Goal: Transaction & Acquisition: Purchase product/service

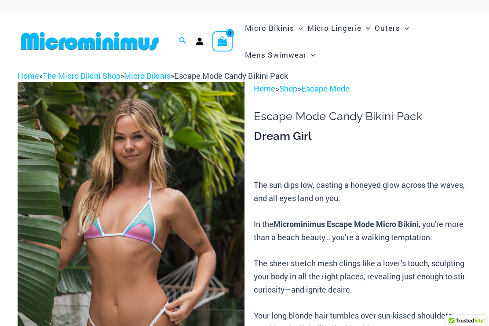
click at [82, 76] on link "The Micro Bikini Shop" at bounding box center [82, 75] width 78 height 11
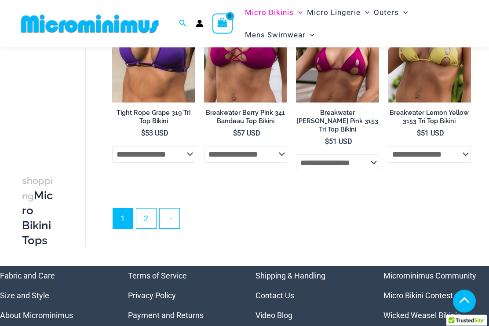
scroll to position [1959, 0]
click at [152, 209] on link "2" at bounding box center [146, 219] width 20 height 20
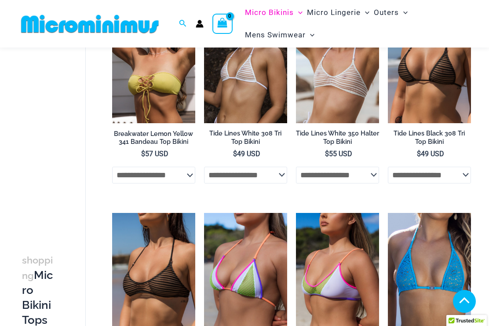
scroll to position [93, 0]
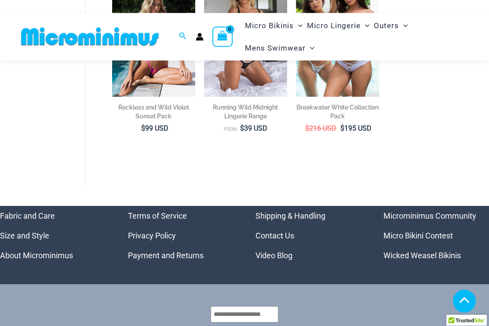
scroll to position [1540, 0]
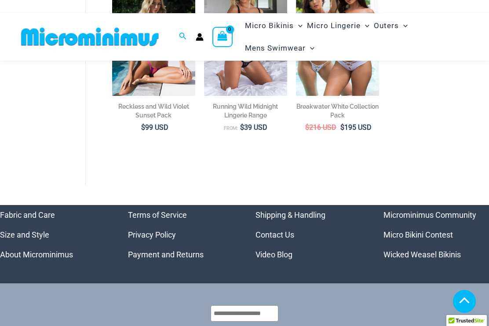
click at [444, 230] on link "Micro Bikini Contest" at bounding box center [419, 234] width 70 height 9
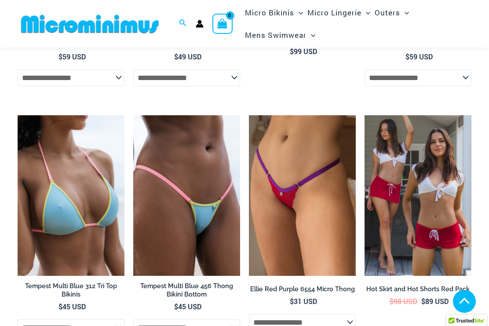
scroll to position [2452, 0]
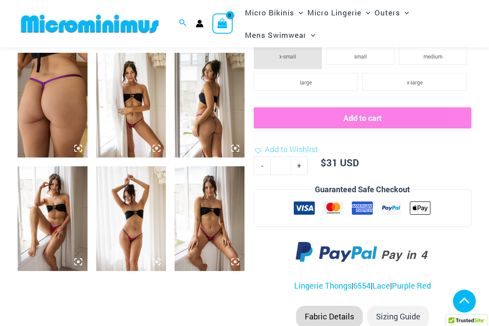
scroll to position [369, 0]
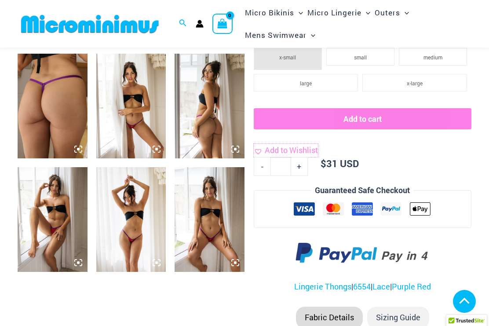
click at [318, 145] on span "Add to Wishlist" at bounding box center [291, 150] width 53 height 11
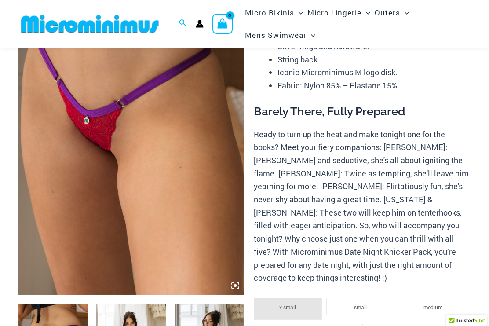
scroll to position [112, 0]
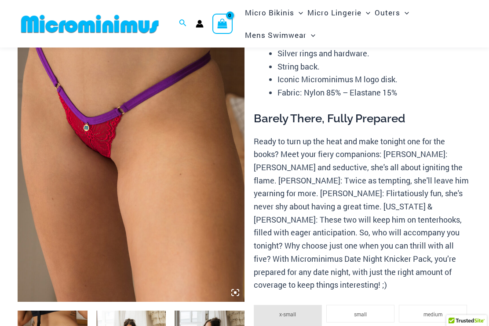
click at [198, 138] on img at bounding box center [131, 131] width 227 height 341
click at [184, 164] on img at bounding box center [131, 131] width 227 height 341
click at [203, 180] on img at bounding box center [131, 131] width 227 height 341
click at [183, 180] on img at bounding box center [131, 131] width 227 height 341
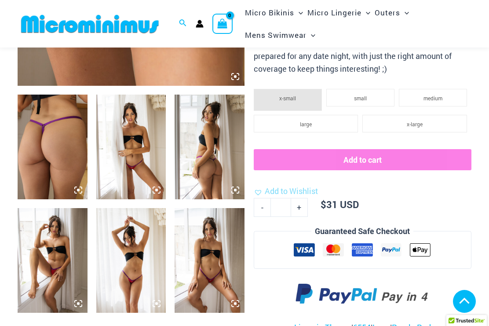
scroll to position [323, 0]
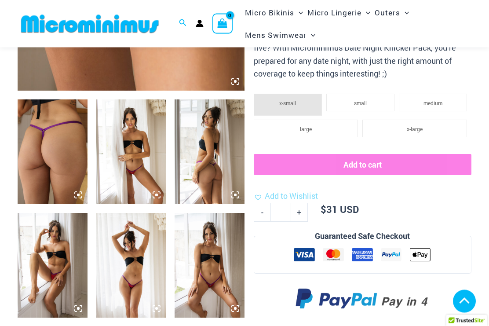
click at [221, 157] on img at bounding box center [210, 152] width 70 height 105
click at [212, 153] on img at bounding box center [210, 152] width 70 height 105
click at [142, 155] on img at bounding box center [131, 152] width 70 height 105
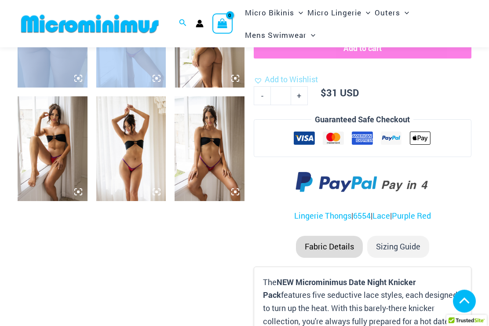
scroll to position [442, 0]
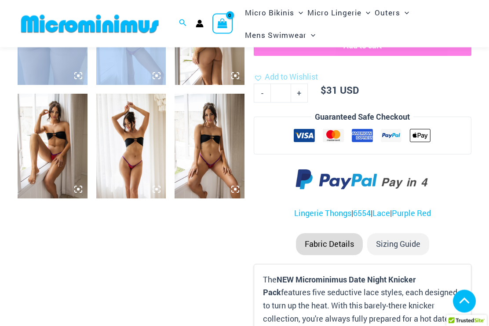
click at [215, 153] on img at bounding box center [210, 146] width 70 height 105
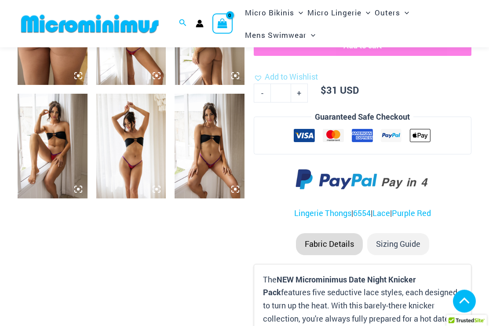
click at [224, 138] on img at bounding box center [210, 146] width 70 height 105
click at [223, 182] on img at bounding box center [210, 146] width 70 height 105
click at [241, 188] on img at bounding box center [210, 146] width 70 height 105
click at [238, 183] on img at bounding box center [210, 146] width 70 height 105
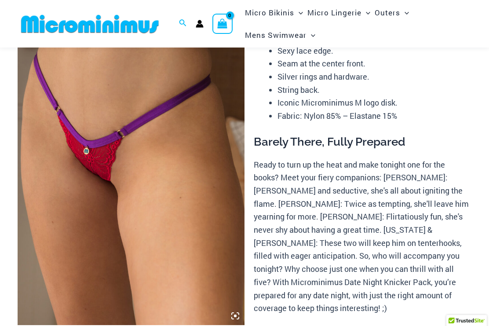
scroll to position [106, 0]
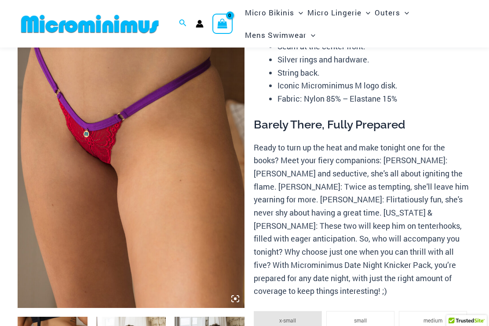
click at [168, 154] on img at bounding box center [131, 137] width 227 height 341
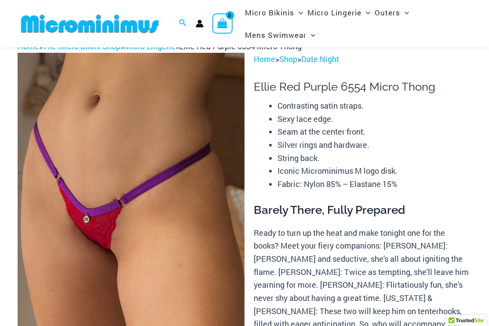
scroll to position [0, 0]
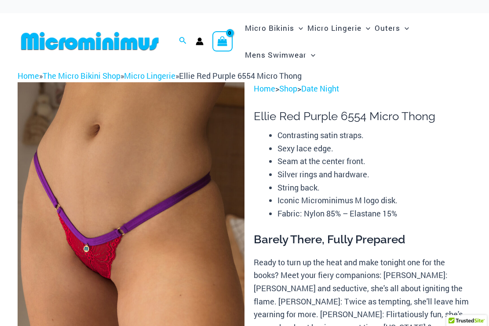
click at [156, 78] on link "Micro Lingerie" at bounding box center [149, 75] width 51 height 11
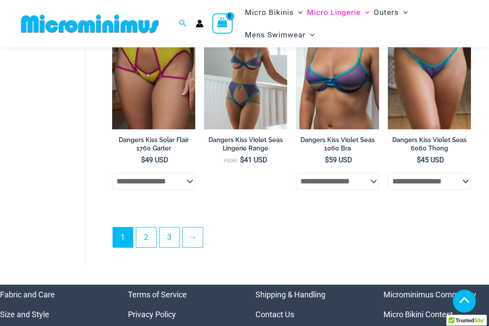
scroll to position [1671, 0]
click at [147, 243] on link "2" at bounding box center [146, 238] width 20 height 20
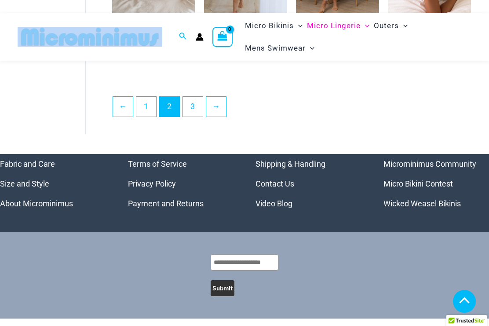
scroll to position [1724, 0]
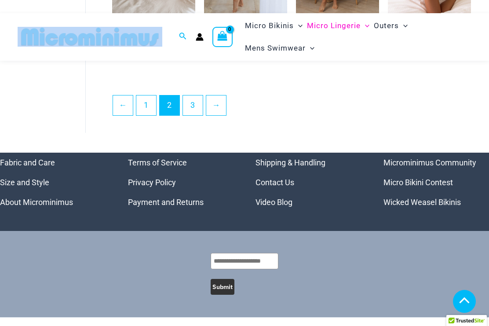
click at [195, 114] on link "3" at bounding box center [193, 106] width 20 height 20
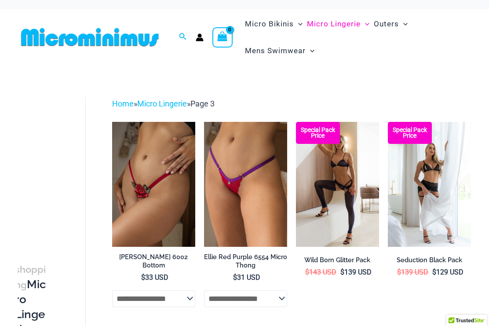
click at [204, 122] on img at bounding box center [204, 122] width 0 height 0
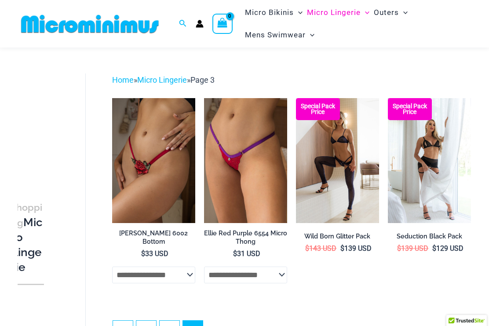
scroll to position [69, 11]
click at [296, 98] on img at bounding box center [296, 98] width 0 height 0
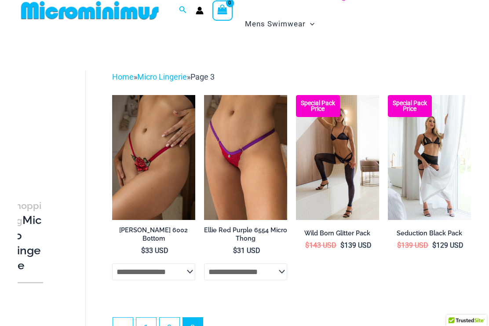
scroll to position [0, 0]
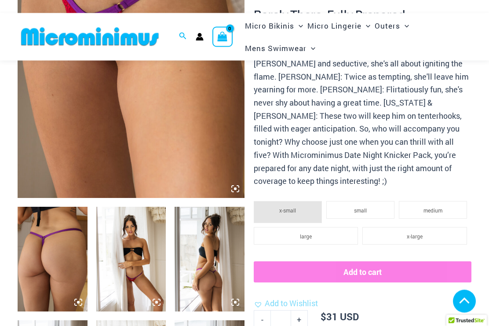
scroll to position [217, 0]
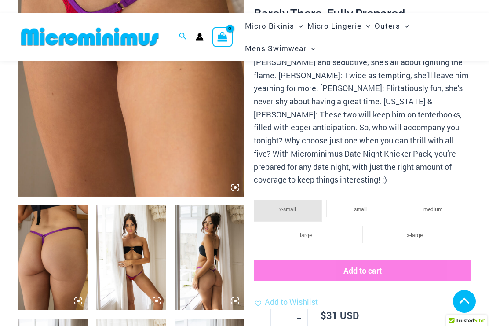
click at [40, 257] on img at bounding box center [53, 258] width 70 height 105
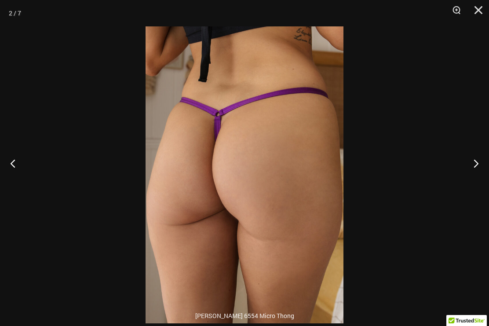
click at [470, 169] on button "Next" at bounding box center [472, 163] width 33 height 44
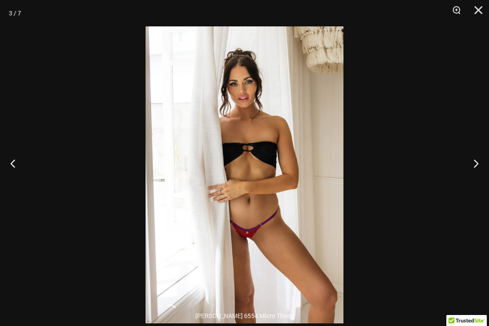
click at [477, 168] on button "Next" at bounding box center [472, 163] width 33 height 44
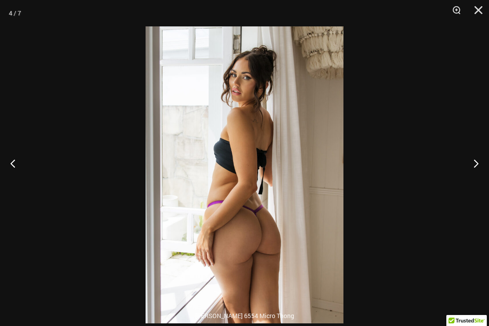
click at [478, 166] on button "Next" at bounding box center [472, 163] width 33 height 44
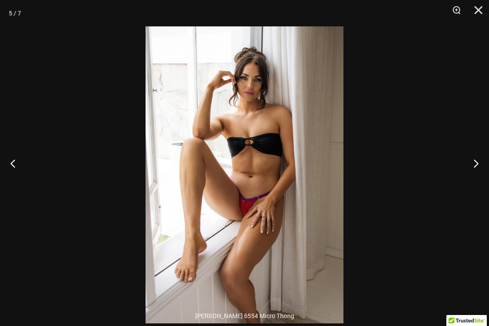
click at [471, 158] on button "Next" at bounding box center [472, 163] width 33 height 44
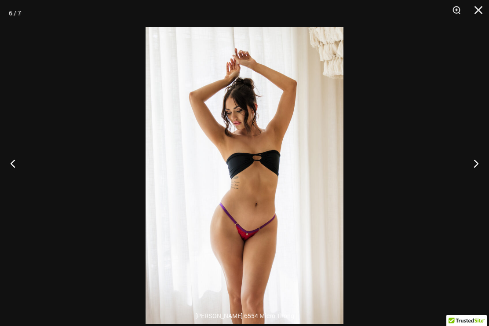
click at [480, 164] on button "Next" at bounding box center [472, 163] width 33 height 44
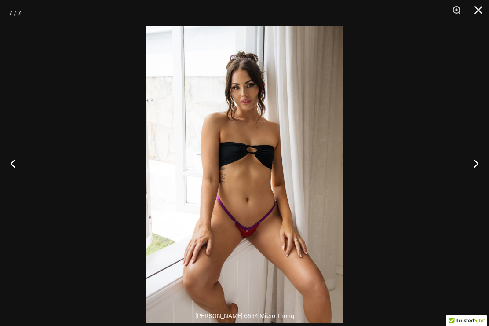
click at [482, 177] on button "Next" at bounding box center [472, 163] width 33 height 44
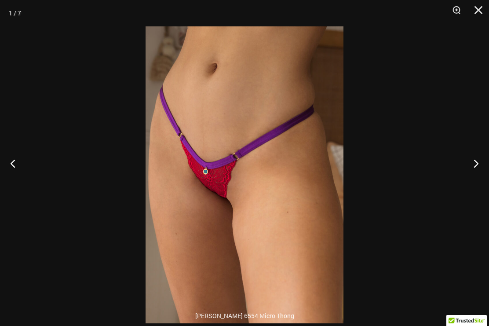
click at [484, 175] on button "Next" at bounding box center [472, 163] width 33 height 44
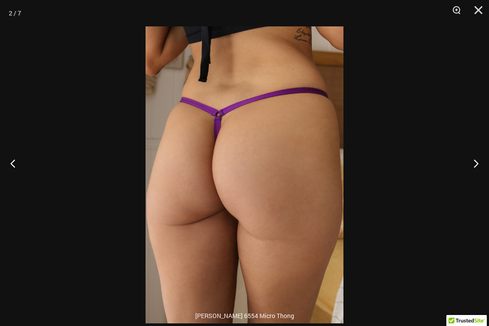
click at [480, 179] on button "Next" at bounding box center [472, 163] width 33 height 44
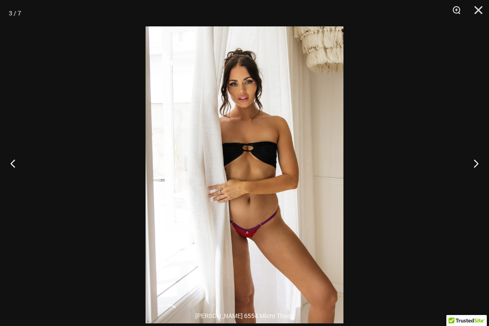
click at [481, 176] on button "Next" at bounding box center [472, 163] width 33 height 44
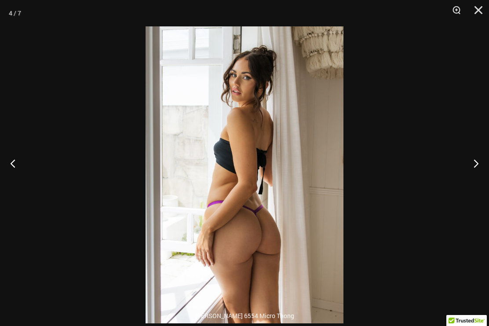
click at [480, 179] on button "Next" at bounding box center [472, 163] width 33 height 44
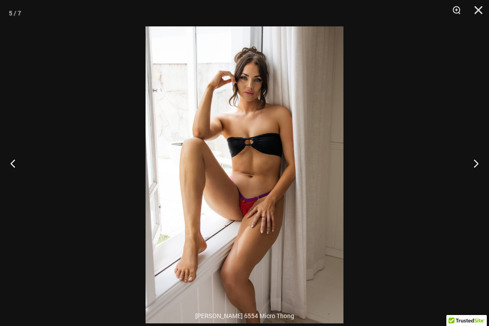
click at [480, 178] on button "Next" at bounding box center [472, 163] width 33 height 44
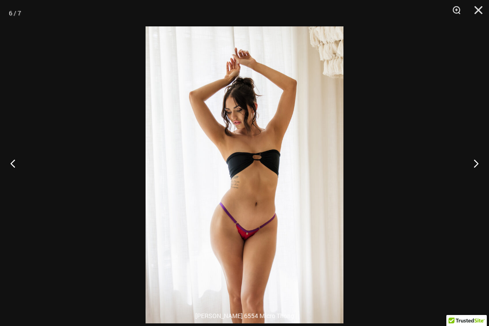
click at [479, 178] on button "Next" at bounding box center [472, 163] width 33 height 44
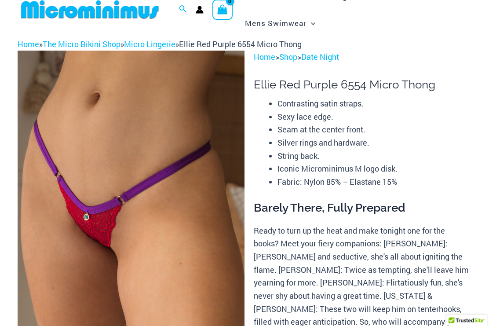
scroll to position [0, 0]
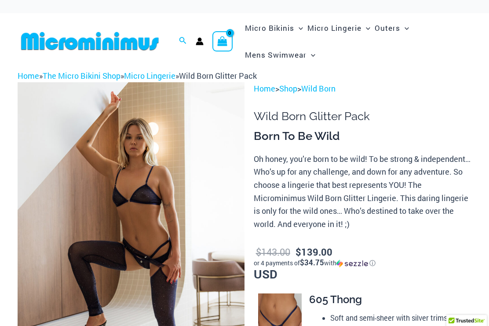
click at [98, 155] on img at bounding box center [131, 252] width 227 height 341
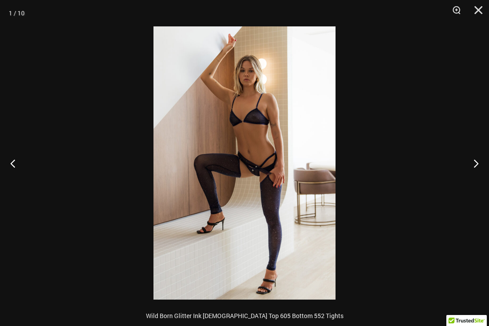
click at [467, 139] on div at bounding box center [244, 163] width 489 height 326
click at [473, 166] on button "Next" at bounding box center [472, 163] width 33 height 44
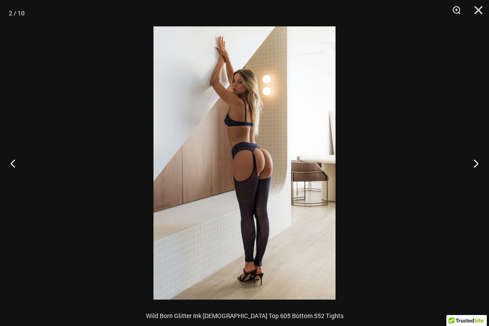
click at [476, 158] on button "Next" at bounding box center [472, 163] width 33 height 44
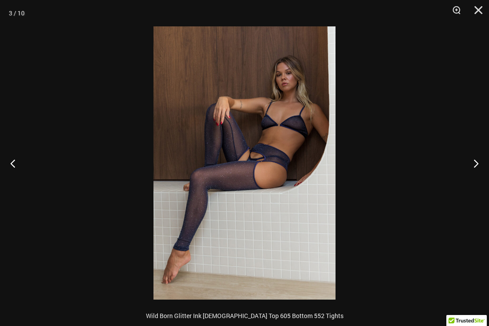
click at [475, 158] on button "Next" at bounding box center [472, 163] width 33 height 44
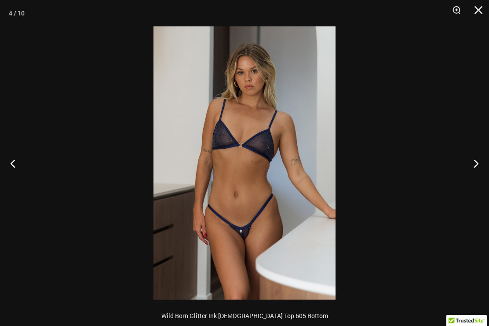
click at [484, 165] on button "Next" at bounding box center [472, 163] width 33 height 44
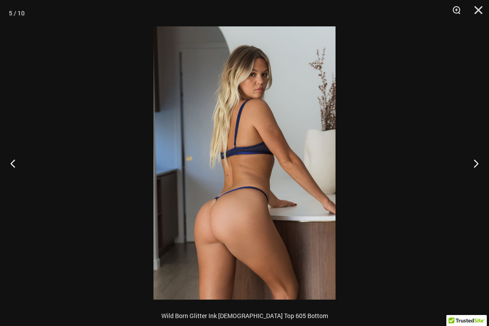
click at [479, 162] on button "Next" at bounding box center [472, 163] width 33 height 44
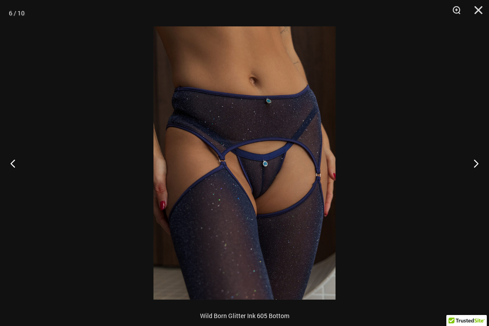
click at [478, 161] on button "Next" at bounding box center [472, 163] width 33 height 44
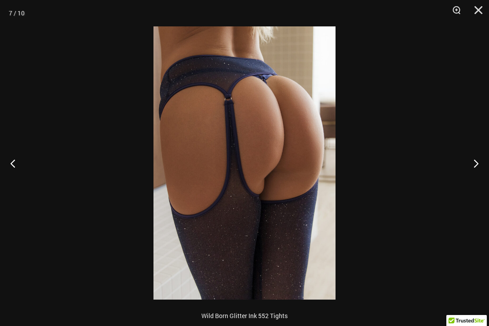
click at [477, 162] on button "Next" at bounding box center [472, 163] width 33 height 44
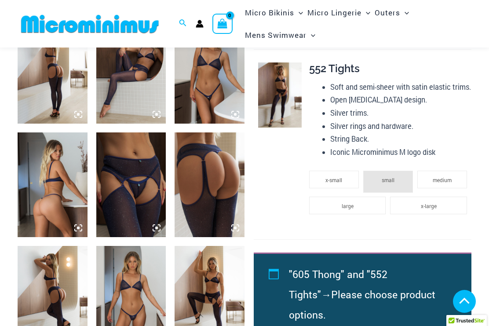
scroll to position [407, 0]
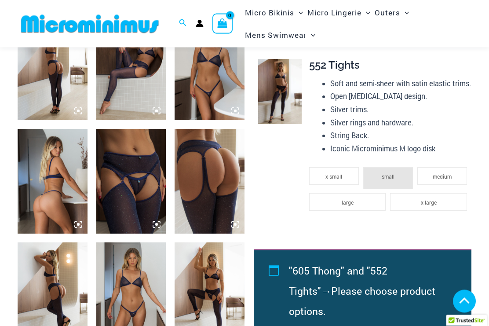
click at [216, 290] on img at bounding box center [210, 295] width 70 height 105
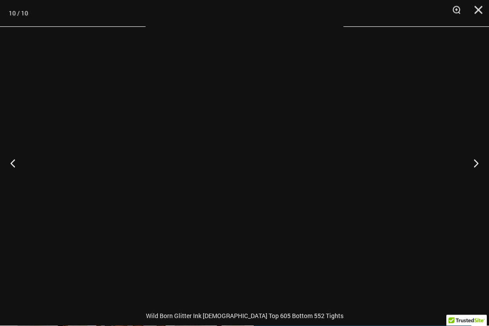
scroll to position [408, 0]
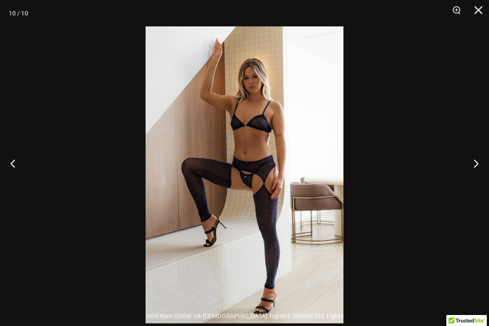
click at [472, 164] on button "Next" at bounding box center [472, 163] width 33 height 44
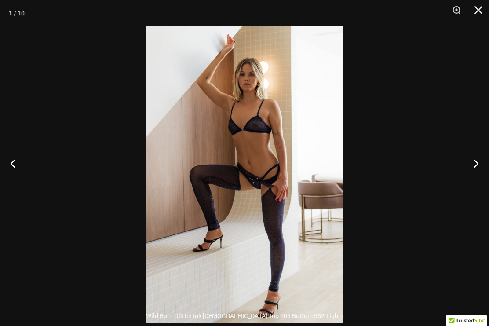
click at [475, 167] on button "Next" at bounding box center [472, 163] width 33 height 44
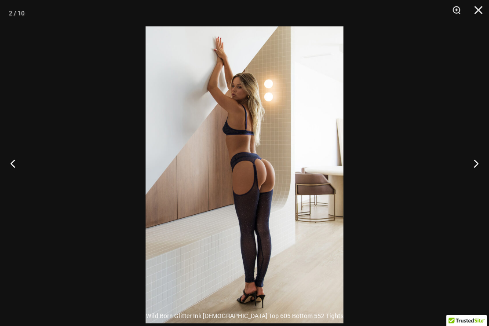
click at [477, 170] on button "Next" at bounding box center [472, 163] width 33 height 44
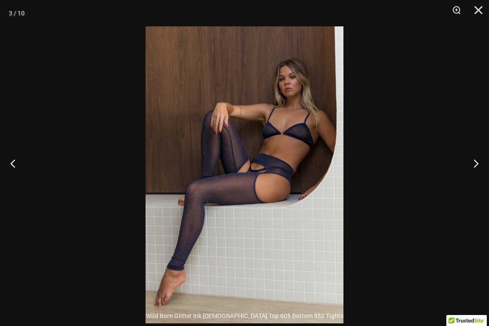
click at [478, 169] on button "Next" at bounding box center [472, 163] width 33 height 44
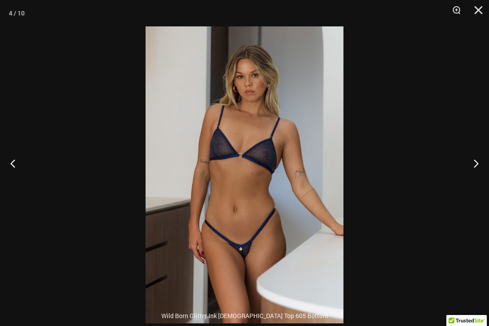
click at [478, 169] on button "Next" at bounding box center [472, 163] width 33 height 44
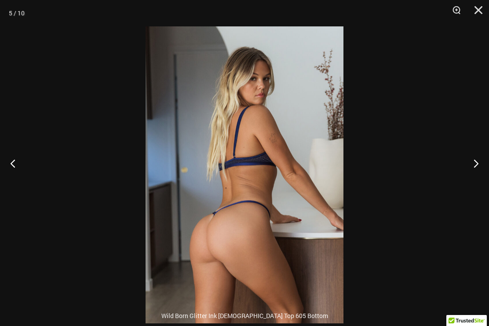
click at [477, 169] on button "Next" at bounding box center [472, 163] width 33 height 44
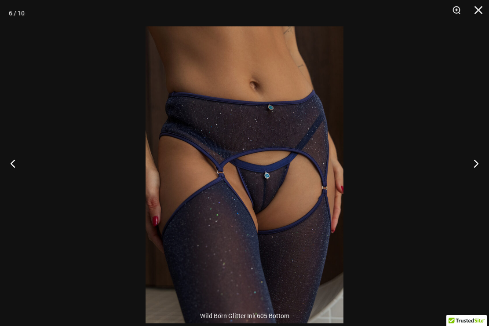
click at [479, 179] on button "Next" at bounding box center [472, 163] width 33 height 44
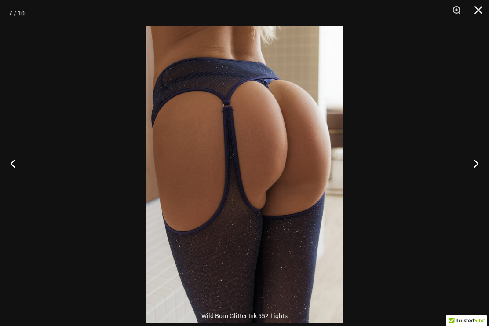
click at [475, 182] on button "Next" at bounding box center [472, 163] width 33 height 44
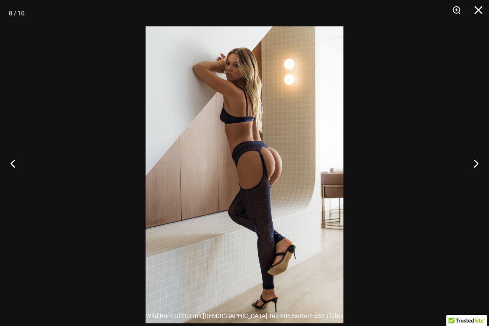
click at [475, 182] on button "Next" at bounding box center [472, 163] width 33 height 44
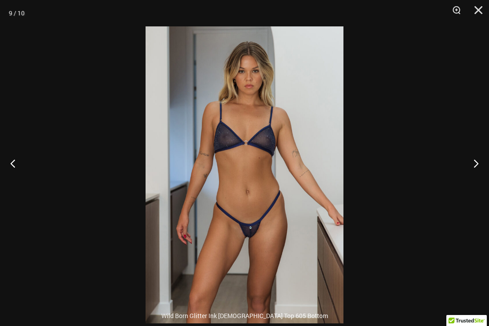
click at [475, 181] on button "Next" at bounding box center [472, 163] width 33 height 44
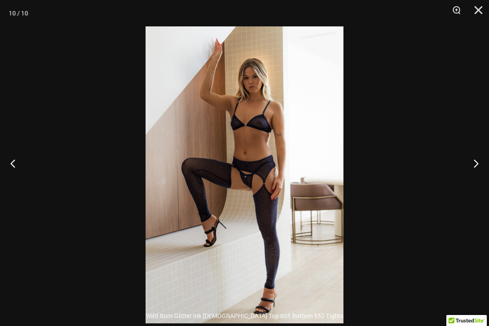
click at [474, 183] on button "Next" at bounding box center [472, 163] width 33 height 44
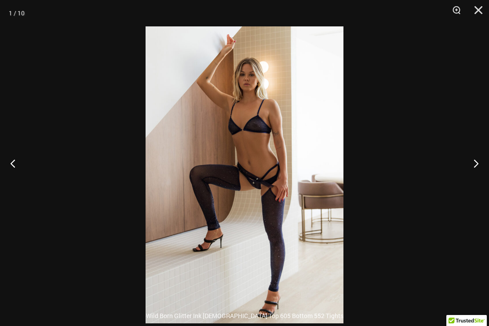
click at [473, 183] on button "Next" at bounding box center [472, 163] width 33 height 44
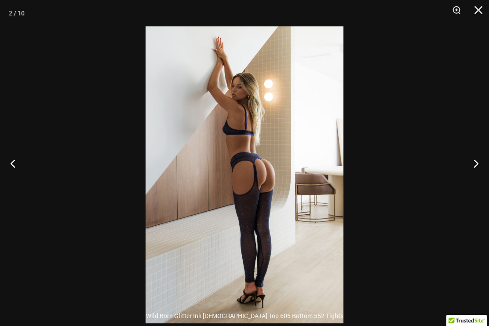
click at [471, 183] on button "Next" at bounding box center [472, 163] width 33 height 44
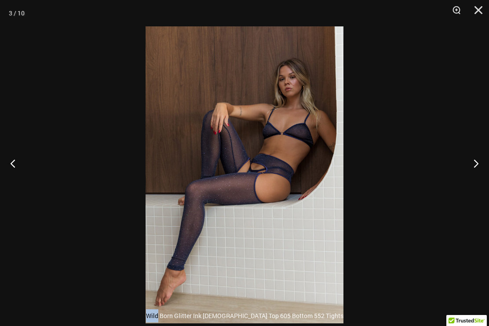
click at [454, 147] on div at bounding box center [244, 163] width 489 height 326
click at [485, 170] on button "Next" at bounding box center [472, 163] width 33 height 44
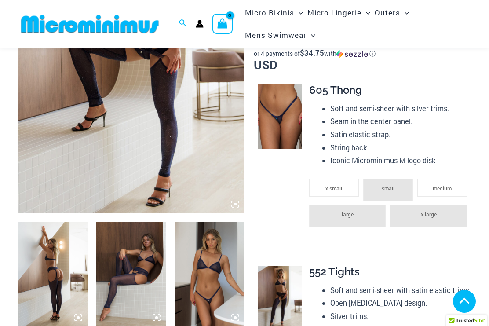
scroll to position [188, 0]
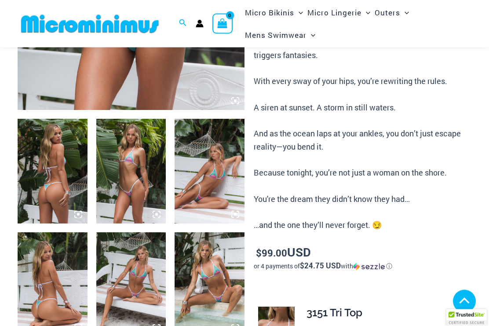
scroll to position [305, 0]
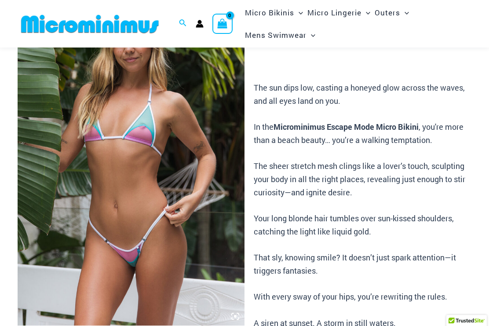
scroll to position [0, 0]
